Goal: Go to known website: Access a specific website the user already knows

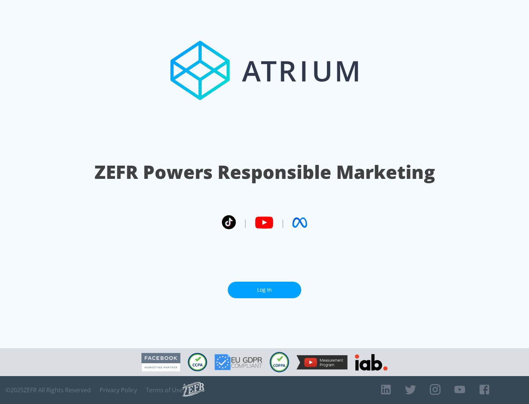
click at [264, 290] on link "Log In" at bounding box center [264, 290] width 73 height 17
